Goal: Information Seeking & Learning: Understand process/instructions

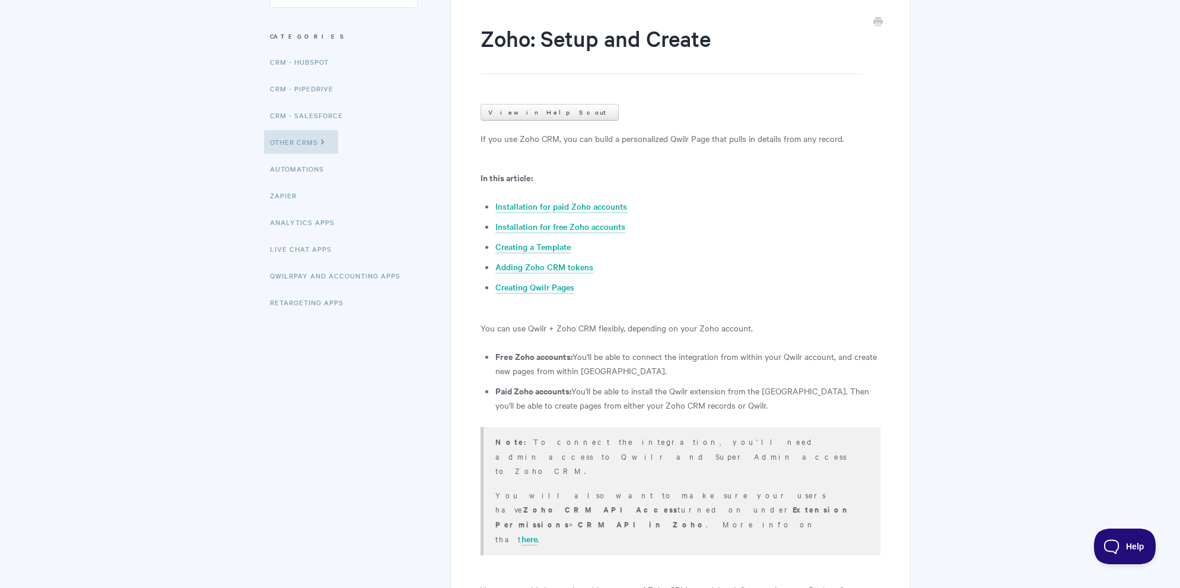
scroll to position [135, 0]
drag, startPoint x: 726, startPoint y: 439, endPoint x: 832, endPoint y: 439, distance: 105.6
click at [832, 439] on p "Note: To connect the integration, you'll need admin access to Qwilr and Super A…" at bounding box center [681, 454] width 370 height 43
click at [538, 531] on link "here" at bounding box center [530, 537] width 16 height 13
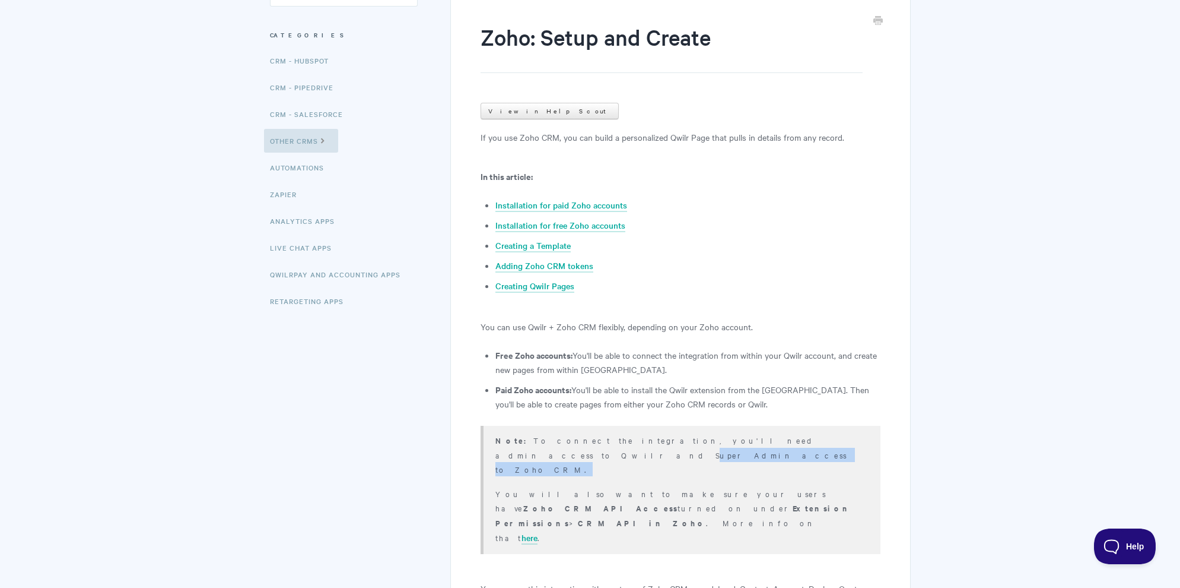
drag, startPoint x: 726, startPoint y: 438, endPoint x: 833, endPoint y: 441, distance: 106.3
click at [833, 441] on p "Note: To connect the integration, you'll need admin access to Qwilr and Super A…" at bounding box center [681, 454] width 370 height 43
copy p "Super Admin access to Zoho CRM"
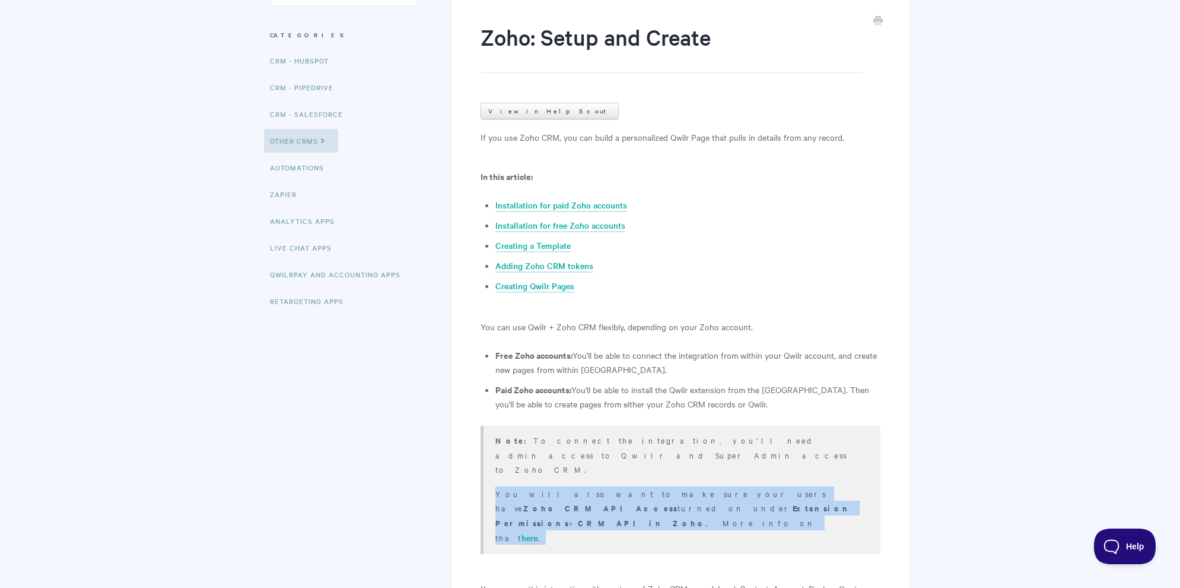
copy p "You will also want to make sure your users have Zoho CRM API Access turned on u…"
drag, startPoint x: 489, startPoint y: 461, endPoint x: 762, endPoint y: 472, distance: 273.3
click at [763, 473] on div "Note: To connect the integration, you'll need admin access to Qwilr and Super A…" at bounding box center [680, 490] width 399 height 128
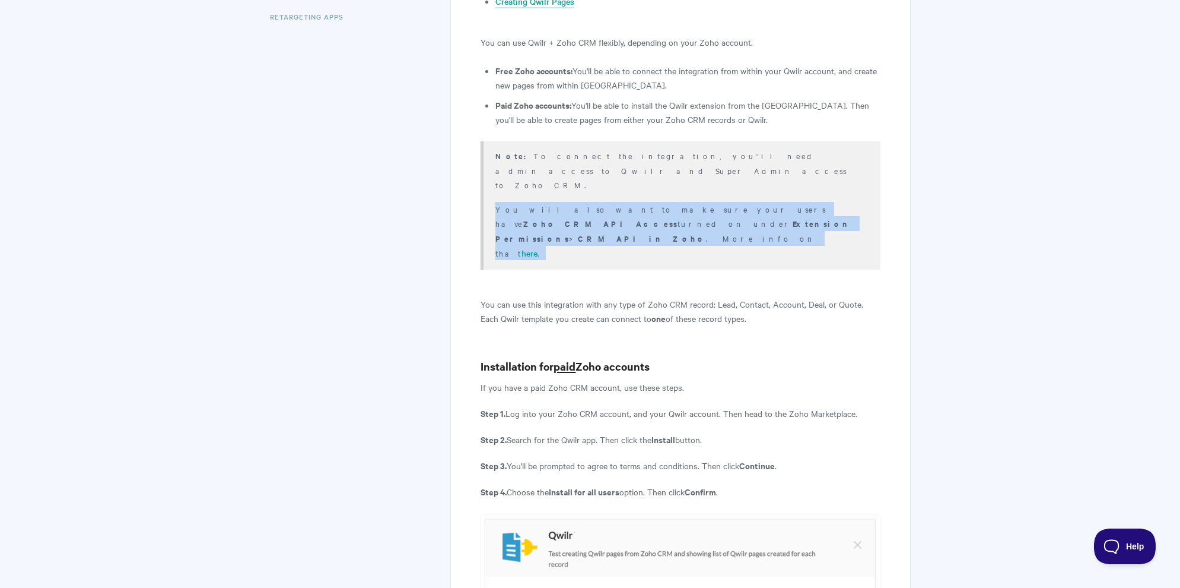
scroll to position [0, 0]
